Goal: Task Accomplishment & Management: Use online tool/utility

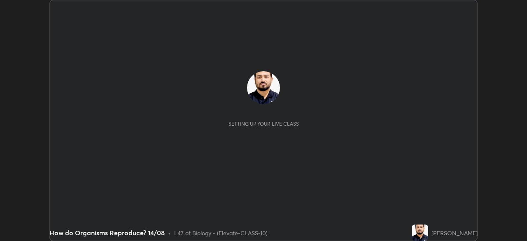
scroll to position [241, 526]
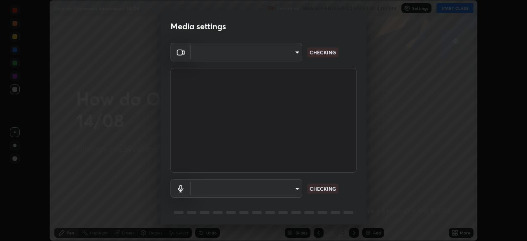
type input "4d63cd10dcc1379e9927399513255d12d620b7bbb39ca773e0f9116a90128a71"
click at [276, 188] on body "Erase all How do Organisms Reproduce? 14/08 Recording WAS SCHEDULED TO START AT…" at bounding box center [263, 120] width 527 height 241
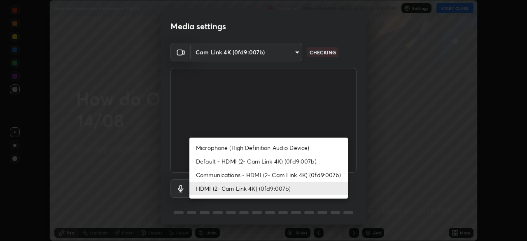
click at [248, 174] on li "Communications - HDMI (2- Cam Link 4K) (0fd9:007b)" at bounding box center [268, 175] width 158 height 14
click at [249, 189] on li "HDMI (2- Cam Link 4K) (0fd9:007b)" at bounding box center [268, 188] width 158 height 14
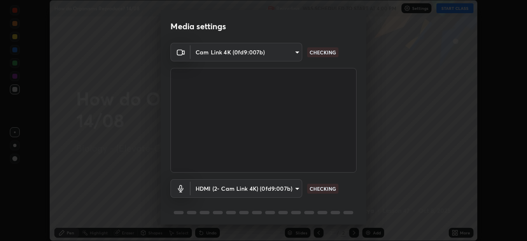
type input "6ffb47fb851f2b5fd4122b4f50b1e702015d3d597fec63146905f50527deba24"
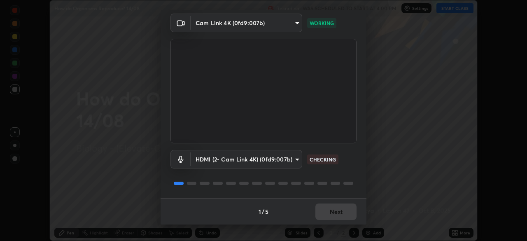
click at [330, 213] on div "1 / 5 Next" at bounding box center [263, 211] width 206 height 26
click at [332, 216] on div "1 / 5 Next" at bounding box center [263, 211] width 206 height 26
click at [339, 215] on button "Next" at bounding box center [335, 211] width 41 height 16
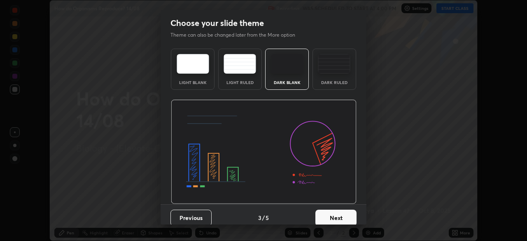
click at [343, 211] on button "Next" at bounding box center [335, 217] width 41 height 16
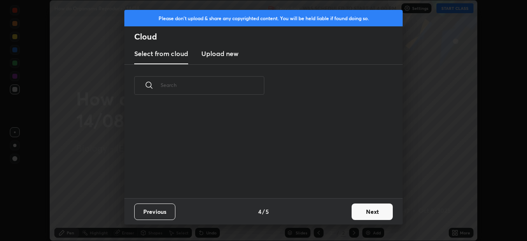
click at [344, 208] on div "Previous 4 / 5 Next" at bounding box center [263, 211] width 278 height 26
click at [361, 212] on button "Next" at bounding box center [371, 211] width 41 height 16
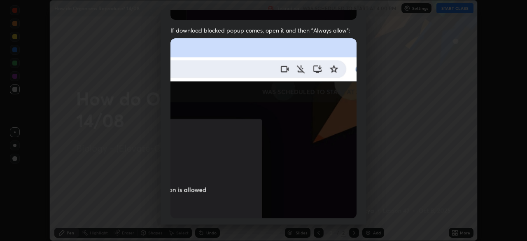
scroll to position [197, 0]
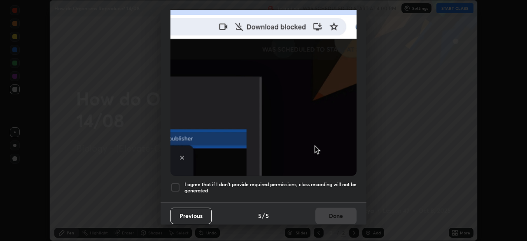
click at [174, 182] on div at bounding box center [175, 187] width 10 height 10
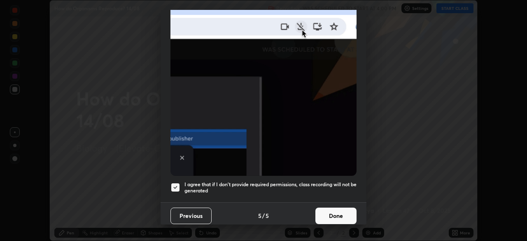
click at [325, 215] on button "Done" at bounding box center [335, 215] width 41 height 16
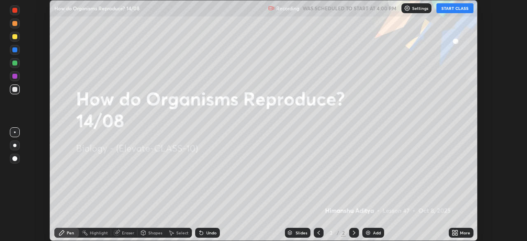
click at [453, 234] on icon at bounding box center [453, 234] width 2 height 2
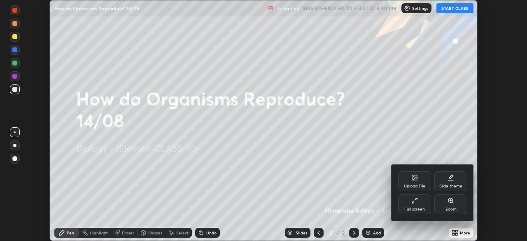
click at [408, 179] on div "Upload File" at bounding box center [414, 181] width 33 height 20
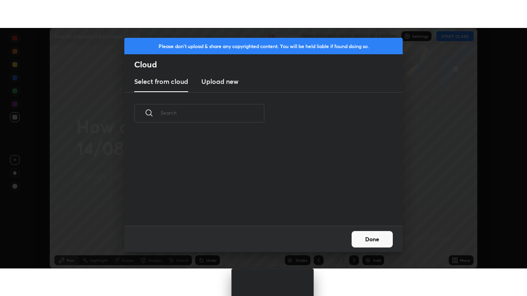
scroll to position [91, 264]
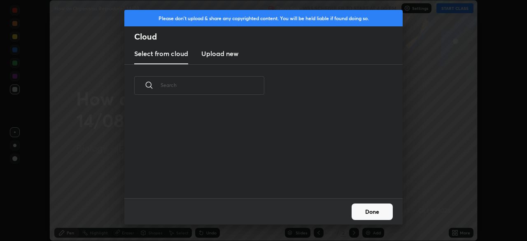
click at [228, 56] on h3 "Upload new" at bounding box center [219, 54] width 37 height 10
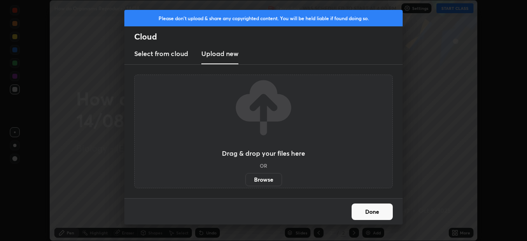
click at [260, 178] on label "Browse" at bounding box center [263, 179] width 37 height 13
click at [245, 178] on input "Browse" at bounding box center [245, 179] width 0 height 13
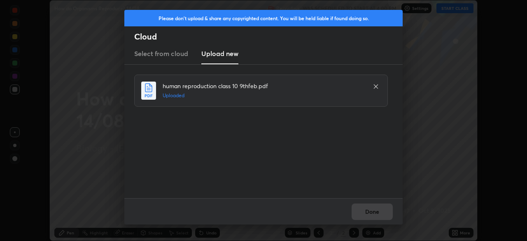
click at [370, 213] on button "Done" at bounding box center [371, 211] width 41 height 16
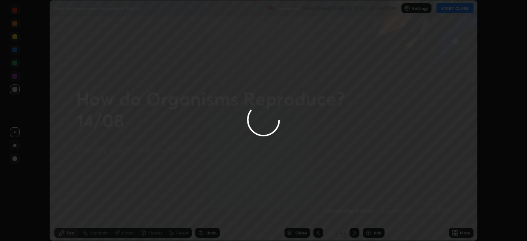
click at [448, 231] on div at bounding box center [263, 120] width 527 height 241
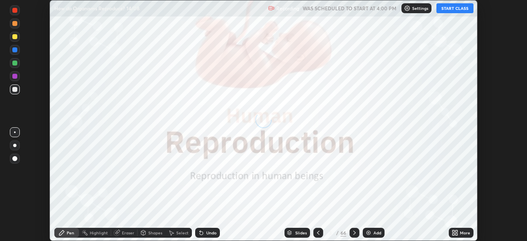
click at [456, 234] on icon at bounding box center [456, 234] width 2 height 2
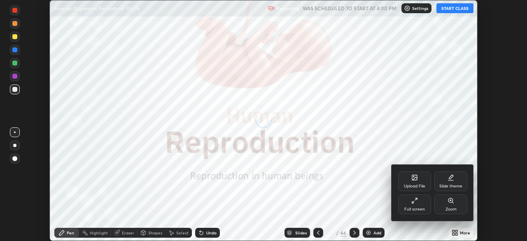
click at [430, 208] on div "Full screen" at bounding box center [414, 204] width 33 height 20
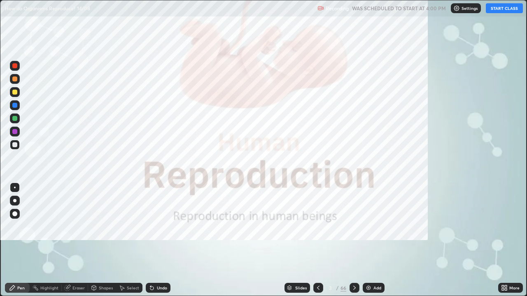
scroll to position [296, 527]
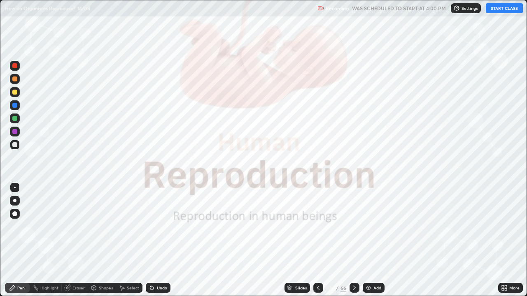
click at [503, 10] on button "START CLASS" at bounding box center [503, 8] width 37 height 10
click at [293, 240] on div "Slides" at bounding box center [297, 288] width 26 height 10
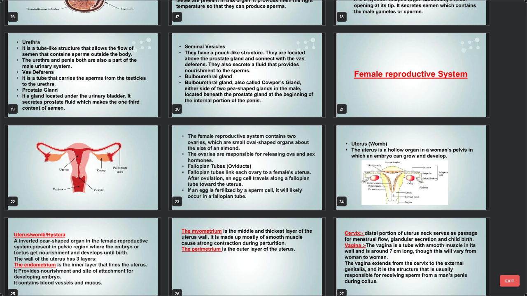
scroll to position [538, 0]
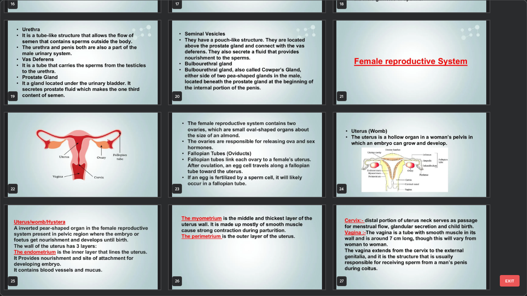
click at [246, 176] on img "grid" at bounding box center [247, 155] width 156 height 84
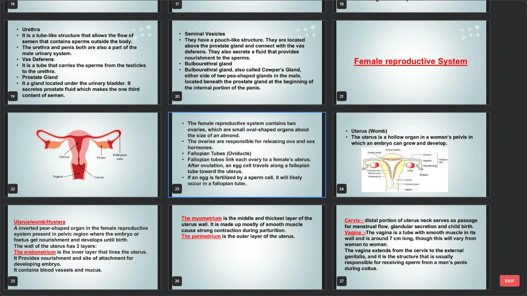
click at [246, 176] on img "grid" at bounding box center [247, 155] width 156 height 84
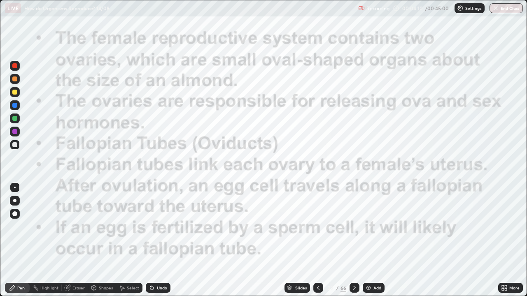
click at [321, 240] on div at bounding box center [318, 288] width 10 height 10
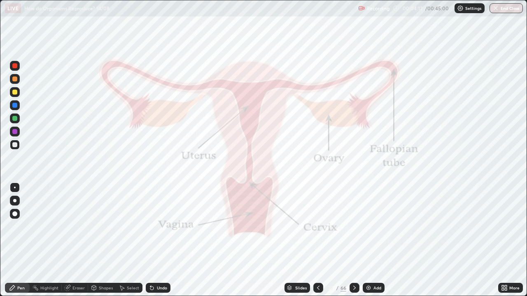
click at [369, 240] on img at bounding box center [368, 288] width 7 height 7
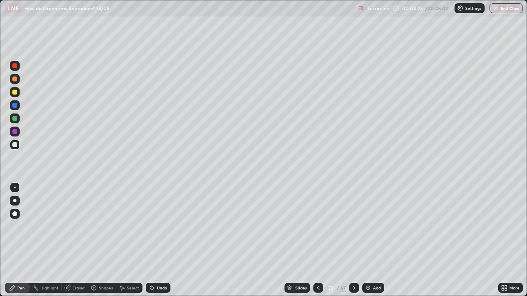
click at [14, 80] on div at bounding box center [14, 79] width 5 height 5
click at [16, 240] on div "Pen" at bounding box center [17, 288] width 25 height 10
click at [14, 213] on div at bounding box center [14, 213] width 5 height 5
click at [77, 240] on div "Eraser" at bounding box center [78, 288] width 12 height 4
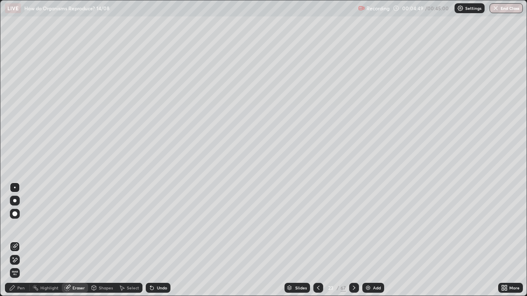
click at [19, 240] on div "Pen" at bounding box center [20, 288] width 7 height 4
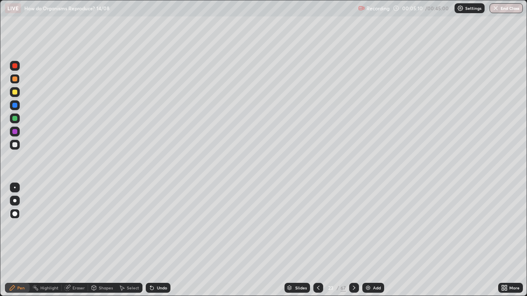
click at [162, 240] on div "Undo" at bounding box center [162, 288] width 10 height 4
click at [74, 240] on div "Eraser" at bounding box center [78, 288] width 12 height 4
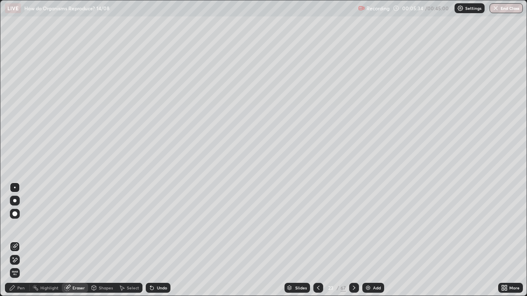
click at [19, 240] on div "Pen" at bounding box center [20, 288] width 7 height 4
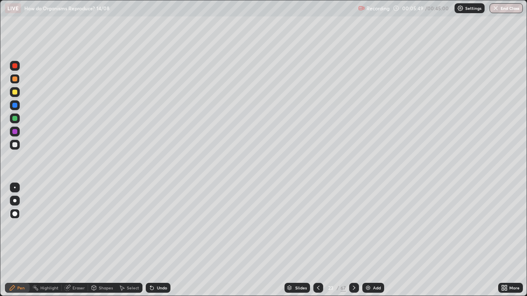
click at [74, 240] on div "Eraser" at bounding box center [78, 288] width 12 height 4
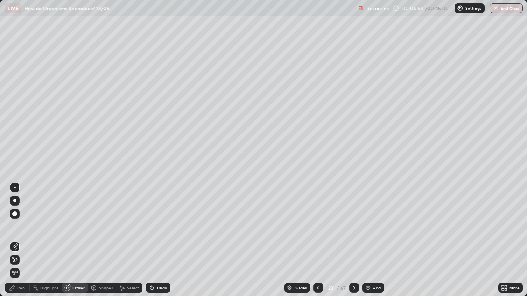
click at [17, 240] on div "Pen" at bounding box center [20, 288] width 7 height 4
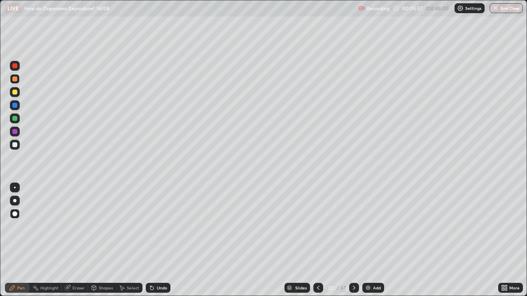
click at [73, 240] on div "Eraser" at bounding box center [78, 288] width 12 height 4
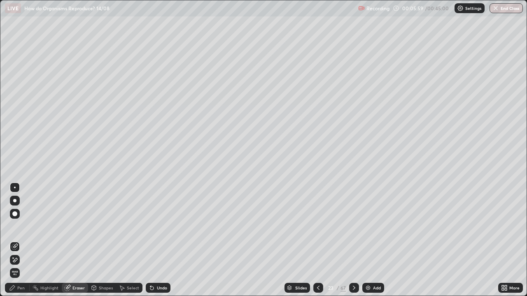
click at [17, 240] on div "Pen" at bounding box center [17, 288] width 25 height 10
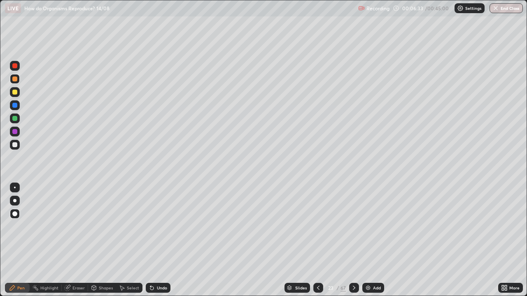
click at [154, 240] on div "Undo" at bounding box center [158, 288] width 25 height 10
click at [74, 240] on div "Eraser" at bounding box center [78, 288] width 12 height 4
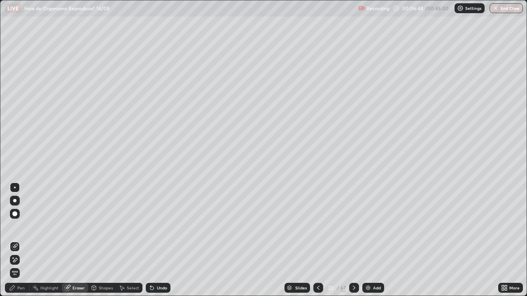
click at [20, 240] on div "Pen" at bounding box center [20, 288] width 7 height 4
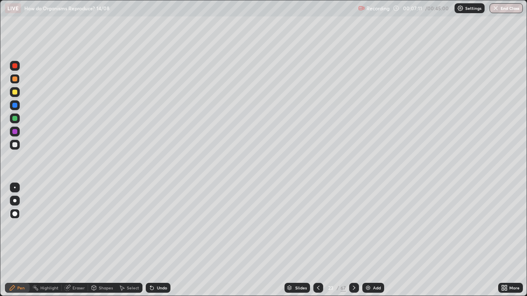
click at [13, 103] on div at bounding box center [15, 105] width 10 height 10
click at [14, 93] on div at bounding box center [14, 92] width 5 height 5
click at [13, 67] on div at bounding box center [14, 65] width 5 height 5
click at [15, 121] on div at bounding box center [14, 118] width 5 height 5
click at [158, 240] on div "Undo" at bounding box center [158, 288] width 25 height 10
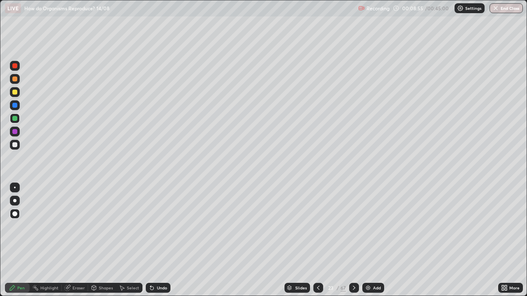
click at [157, 240] on div "Undo" at bounding box center [162, 288] width 10 height 4
click at [156, 240] on div "Undo" at bounding box center [158, 288] width 25 height 10
click at [158, 240] on div "Undo" at bounding box center [162, 288] width 10 height 4
click at [157, 240] on div "Undo" at bounding box center [158, 288] width 25 height 10
click at [155, 240] on div "Undo" at bounding box center [158, 288] width 25 height 10
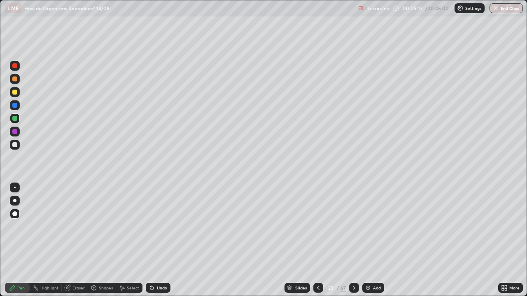
click at [101, 240] on div "Shapes" at bounding box center [106, 288] width 14 height 4
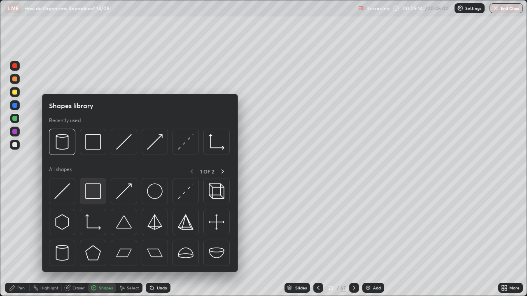
click at [92, 194] on img at bounding box center [93, 191] width 16 height 16
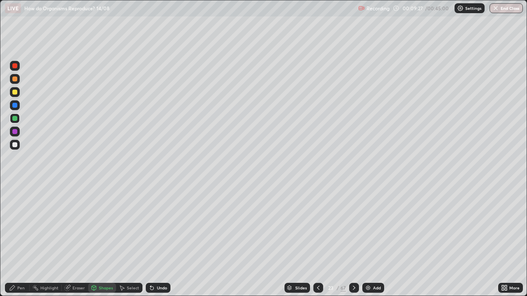
click at [157, 240] on div "Undo" at bounding box center [162, 288] width 10 height 4
click at [15, 144] on div at bounding box center [14, 144] width 5 height 5
click at [155, 240] on div "Undo" at bounding box center [158, 288] width 25 height 10
click at [18, 240] on div "Pen" at bounding box center [17, 288] width 25 height 10
click at [12, 131] on div at bounding box center [14, 131] width 5 height 5
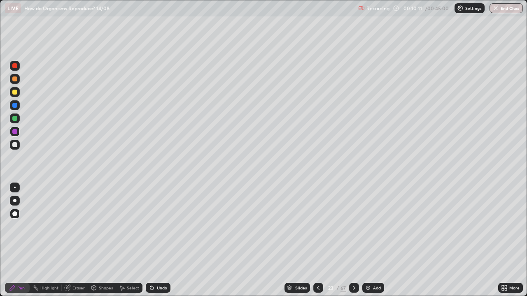
click at [15, 200] on div at bounding box center [14, 200] width 3 height 3
click at [158, 240] on div "Undo" at bounding box center [162, 288] width 10 height 4
click at [13, 199] on div at bounding box center [15, 201] width 10 height 10
click at [15, 188] on div at bounding box center [15, 188] width 2 height 2
click at [15, 144] on div at bounding box center [14, 144] width 5 height 5
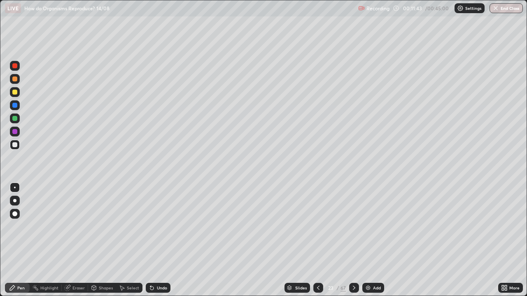
click at [70, 240] on div "Eraser" at bounding box center [75, 288] width 26 height 10
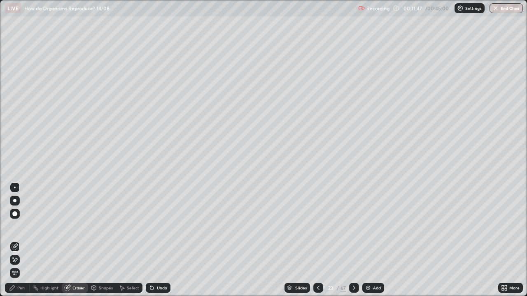
click at [15, 240] on icon at bounding box center [12, 288] width 7 height 7
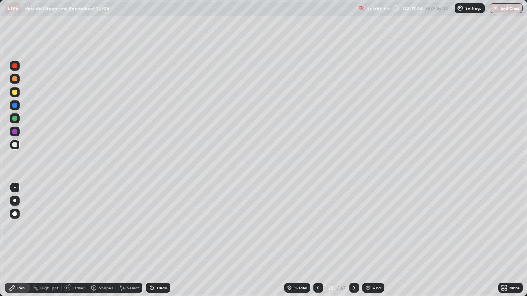
click at [15, 132] on div at bounding box center [14, 131] width 5 height 5
click at [17, 145] on div at bounding box center [14, 144] width 5 height 5
click at [15, 188] on div at bounding box center [15, 188] width 2 height 2
click at [14, 199] on div at bounding box center [14, 200] width 3 height 3
click at [14, 131] on div at bounding box center [14, 131] width 5 height 5
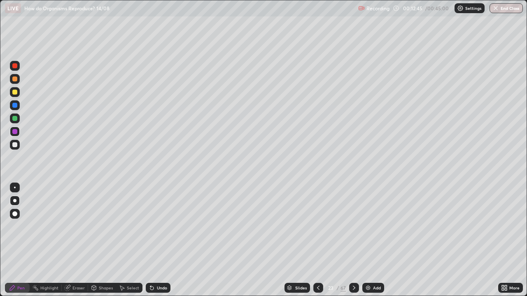
click at [16, 211] on div at bounding box center [15, 214] width 10 height 10
click at [15, 145] on div at bounding box center [14, 144] width 5 height 5
click at [15, 201] on div at bounding box center [14, 200] width 3 height 3
click at [16, 133] on div at bounding box center [14, 131] width 5 height 5
click at [15, 213] on div at bounding box center [14, 213] width 5 height 5
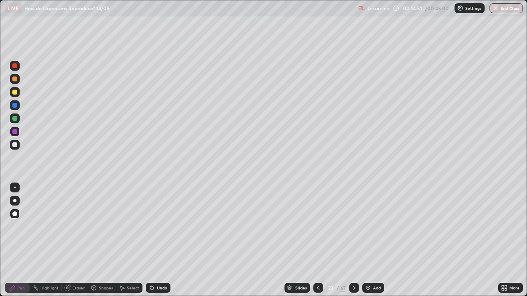
click at [49, 240] on div "Highlight" at bounding box center [49, 288] width 18 height 4
click at [15, 118] on div at bounding box center [14, 118] width 5 height 5
click at [17, 240] on icon at bounding box center [15, 260] width 7 height 7
click at [13, 107] on div at bounding box center [14, 105] width 5 height 5
click at [163, 240] on div "Undo" at bounding box center [158, 288] width 25 height 10
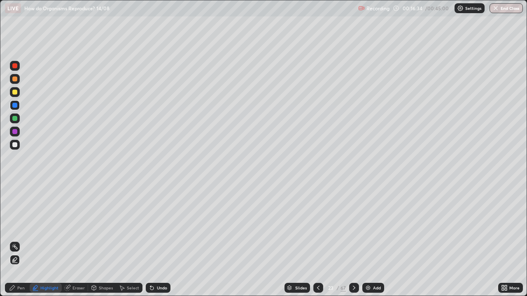
click at [18, 240] on div "Pen" at bounding box center [20, 288] width 7 height 4
click at [16, 143] on div at bounding box center [14, 144] width 5 height 5
click at [16, 68] on div at bounding box center [14, 65] width 5 height 5
click at [15, 240] on icon at bounding box center [12, 288] width 7 height 7
click at [13, 211] on div at bounding box center [15, 214] width 10 height 10
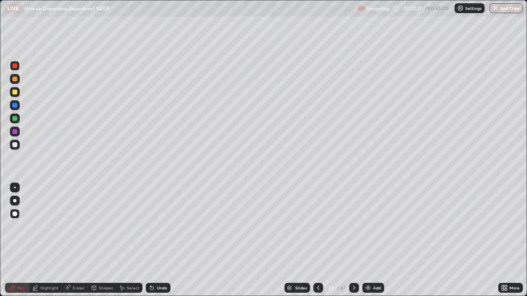
click at [15, 142] on div at bounding box center [15, 145] width 10 height 10
click at [14, 201] on div at bounding box center [14, 200] width 3 height 3
click at [12, 96] on div at bounding box center [15, 92] width 10 height 10
click at [15, 130] on div at bounding box center [14, 131] width 5 height 5
click at [15, 213] on div at bounding box center [14, 213] width 5 height 5
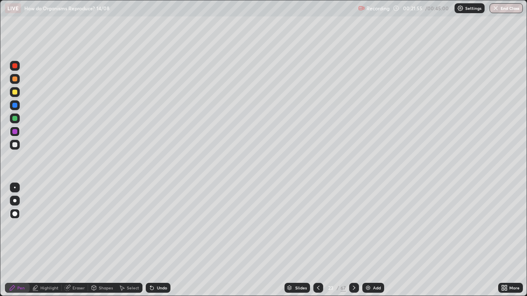
click at [14, 188] on div at bounding box center [15, 188] width 2 height 2
click at [13, 132] on div at bounding box center [14, 131] width 5 height 5
click at [353, 240] on icon at bounding box center [353, 288] width 7 height 7
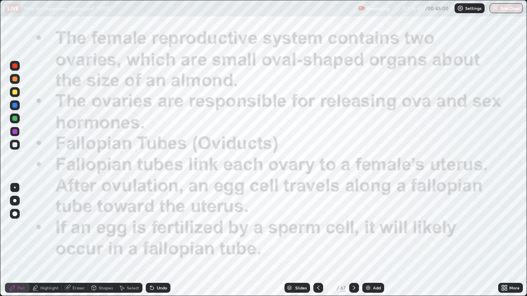
click at [316, 240] on icon at bounding box center [318, 288] width 7 height 7
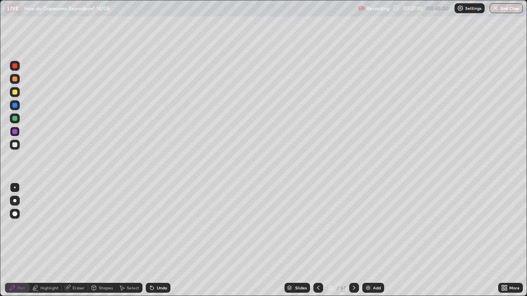
click at [353, 240] on icon at bounding box center [353, 288] width 7 height 7
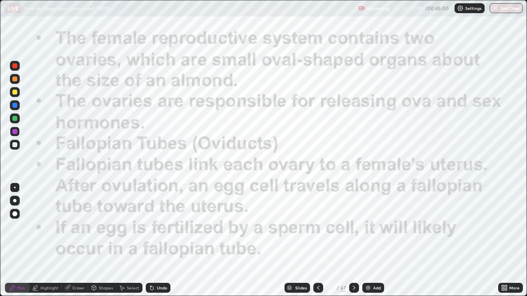
click at [353, 240] on icon at bounding box center [353, 288] width 7 height 7
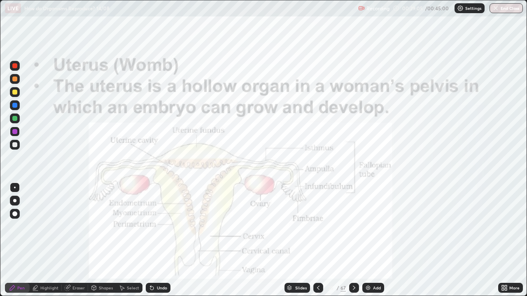
click at [101, 240] on div "Shapes" at bounding box center [106, 288] width 14 height 4
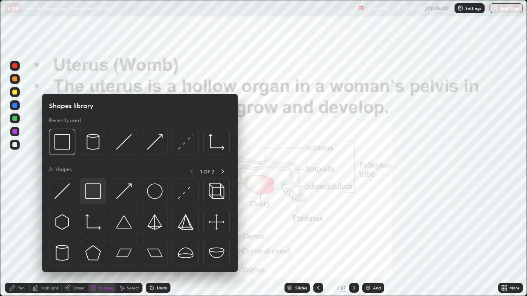
click at [88, 190] on img at bounding box center [93, 191] width 16 height 16
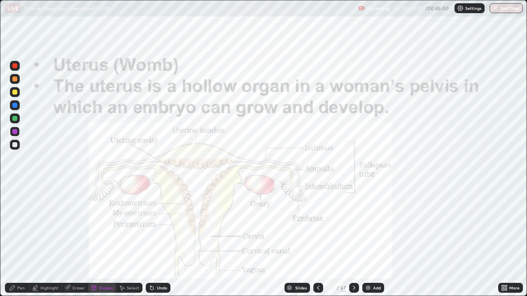
click at [14, 130] on div at bounding box center [14, 131] width 5 height 5
click at [353, 240] on icon at bounding box center [353, 288] width 7 height 7
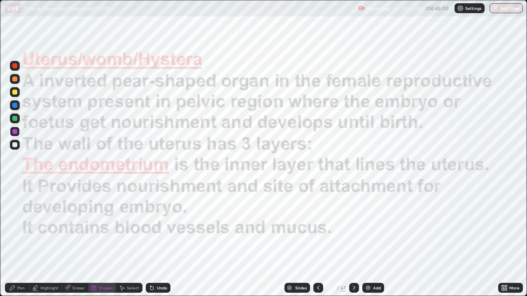
click at [353, 240] on icon at bounding box center [354, 288] width 2 height 4
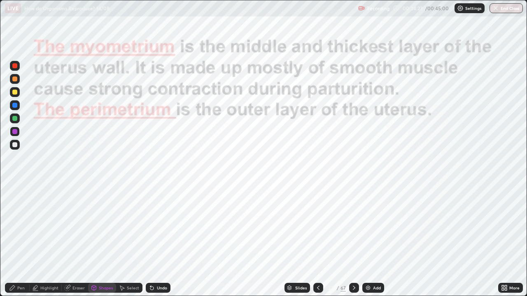
click at [353, 240] on icon at bounding box center [353, 288] width 7 height 7
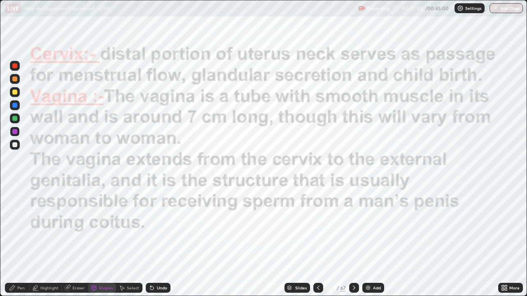
click at [353, 240] on icon at bounding box center [353, 288] width 7 height 7
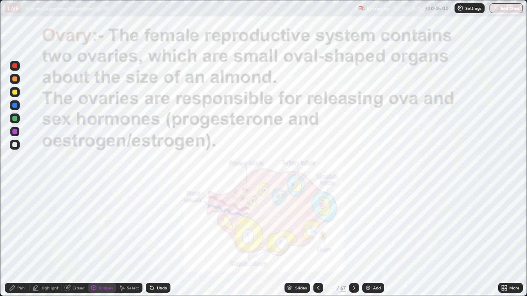
click at [355, 240] on icon at bounding box center [353, 288] width 7 height 7
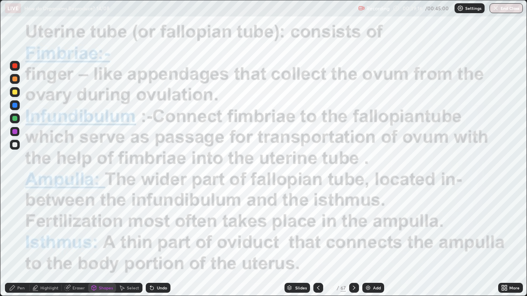
click at [161, 240] on div "Undo" at bounding box center [158, 288] width 25 height 10
click at [22, 240] on div "Pen" at bounding box center [20, 288] width 7 height 4
click at [15, 65] on div at bounding box center [14, 65] width 5 height 5
click at [353, 240] on icon at bounding box center [353, 288] width 7 height 7
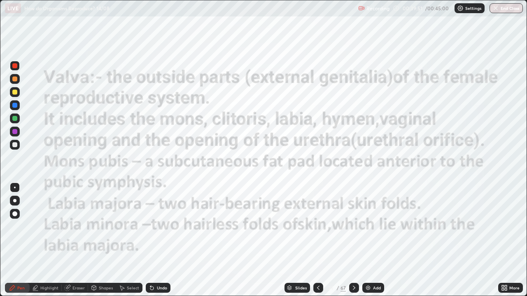
click at [498, 9] on img "button" at bounding box center [495, 8] width 7 height 7
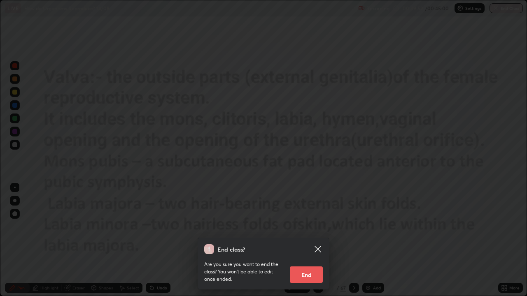
click at [312, 240] on button "End" at bounding box center [306, 275] width 33 height 16
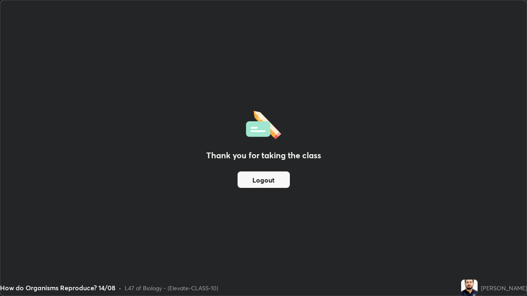
click at [256, 182] on button "Logout" at bounding box center [263, 180] width 52 height 16
